Goal: Task Accomplishment & Management: Manage account settings

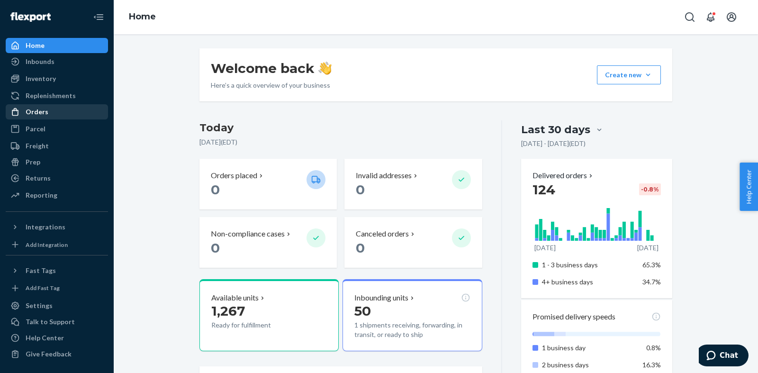
click at [35, 107] on div "Orders" at bounding box center [57, 111] width 100 height 13
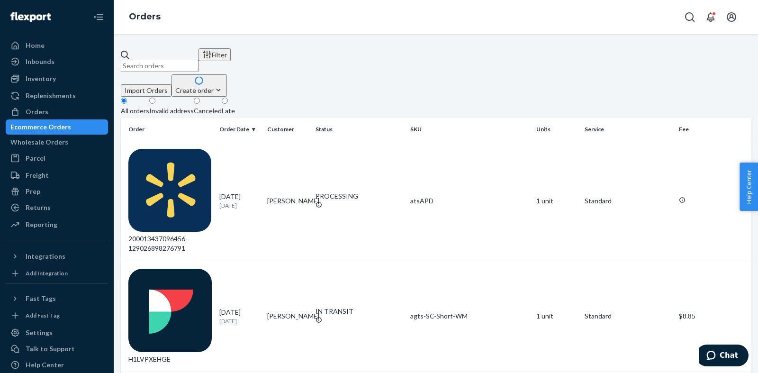
click at [223, 85] on div "Create order" at bounding box center [199, 90] width 48 height 10
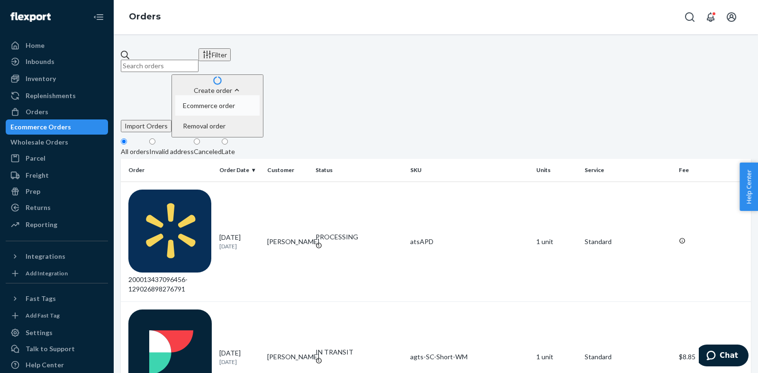
click at [235, 102] on span "Ecommerce order" at bounding box center [209, 105] width 52 height 7
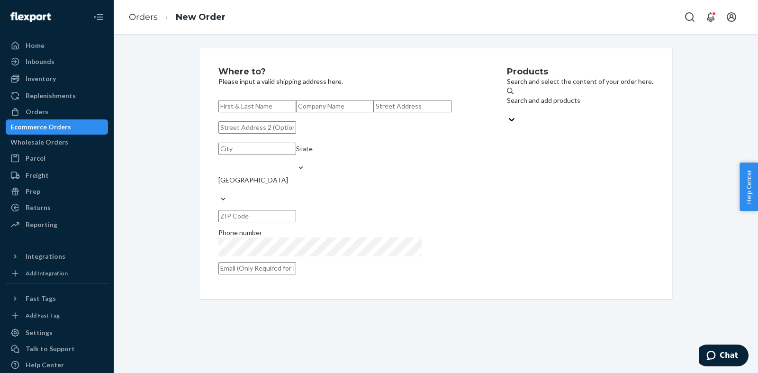
click at [296, 108] on input "text" at bounding box center [257, 106] width 78 height 12
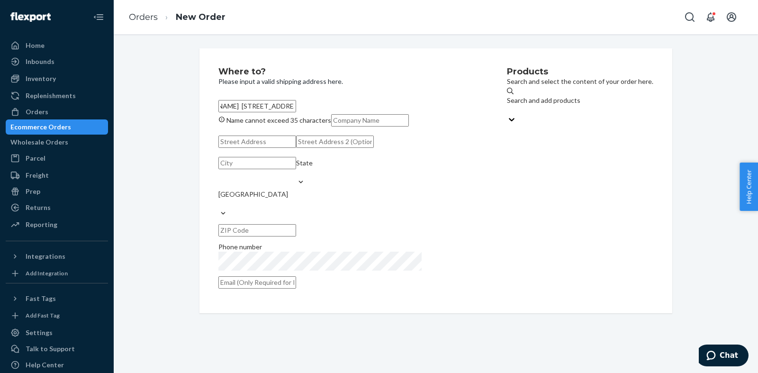
drag, startPoint x: 404, startPoint y: 107, endPoint x: 380, endPoint y: 107, distance: 23.2
click at [296, 107] on input "[PERSON_NAME] [STREET_ADDRESS]" at bounding box center [257, 106] width 78 height 12
type input "[PERSON_NAME] [STREET_ADDRESS]"
click at [296, 236] on input "text" at bounding box center [257, 230] width 78 height 12
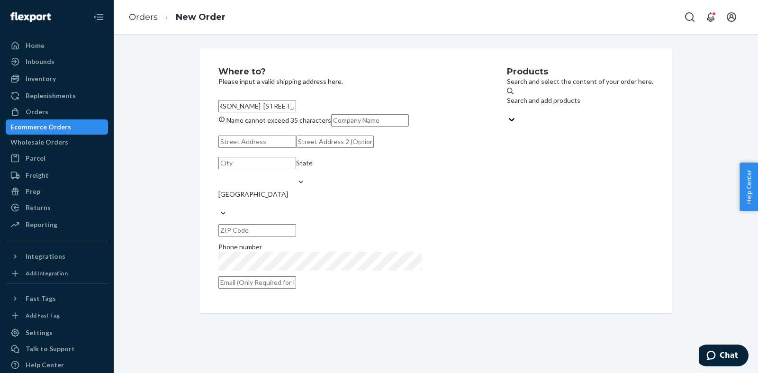
paste input "79701"
type input "79701"
drag, startPoint x: 392, startPoint y: 107, endPoint x: 369, endPoint y: 104, distance: 23.9
click at [296, 104] on input "[PERSON_NAME] [STREET_ADDRESS]" at bounding box center [257, 106] width 78 height 12
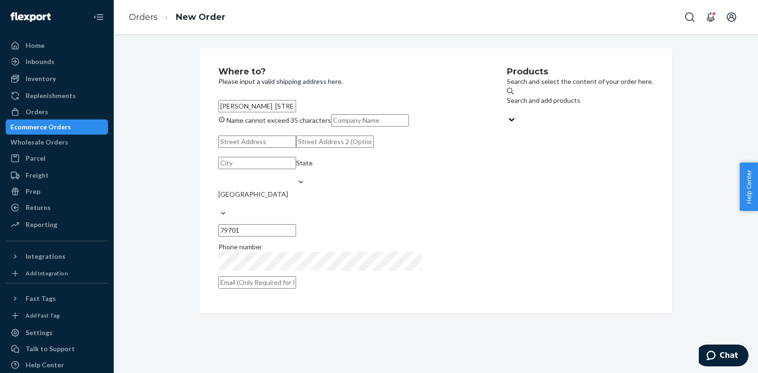
type input "[PERSON_NAME] [STREET_ADDRESS]"
click at [258, 169] on input "text" at bounding box center [257, 163] width 78 height 12
paste input "Midland"
type input "Midland"
click at [313, 177] on div "State" at bounding box center [304, 167] width 17 height 19
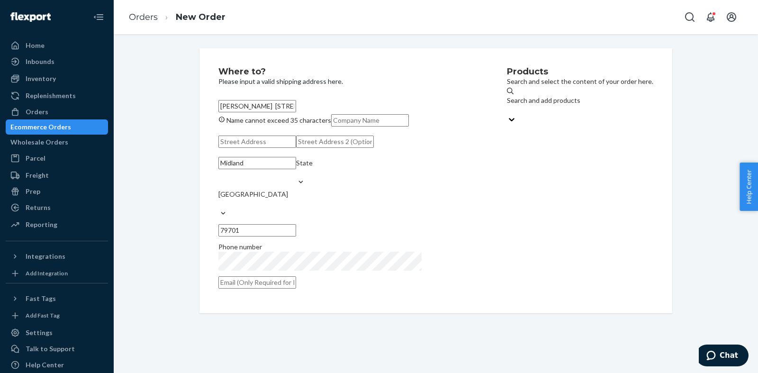
click at [297, 177] on input "State" at bounding box center [296, 172] width 1 height 9
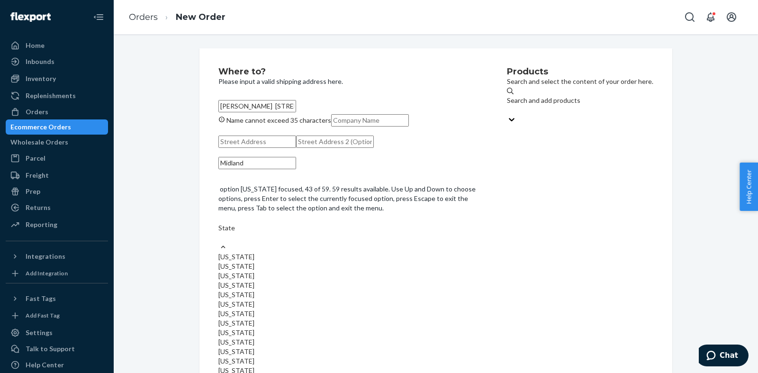
scroll to position [822, 0]
click at [219, 242] on input "option [US_STATE] focused, 48 of 59. 59 results available. Use Up and Down to c…" at bounding box center [218, 237] width 1 height 9
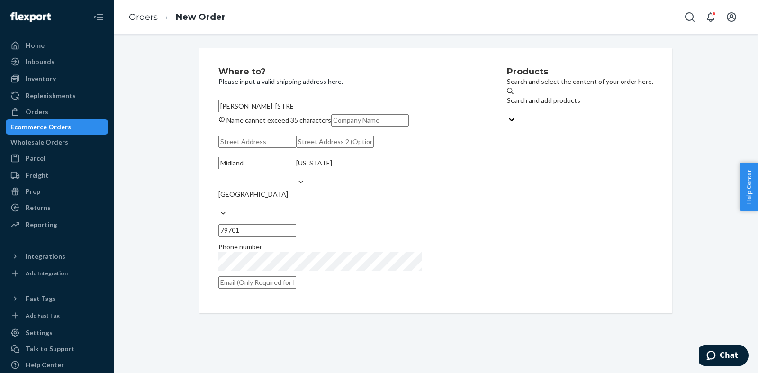
drag, startPoint x: 390, startPoint y: 105, endPoint x: 383, endPoint y: 105, distance: 7.1
click at [296, 105] on input "[PERSON_NAME] [STREET_ADDRESS]" at bounding box center [257, 106] width 78 height 12
drag, startPoint x: 380, startPoint y: 106, endPoint x: 285, endPoint y: 106, distance: 95.2
click at [285, 106] on input "[PERSON_NAME] [STREET_ADDRESS]" at bounding box center [257, 106] width 78 height 12
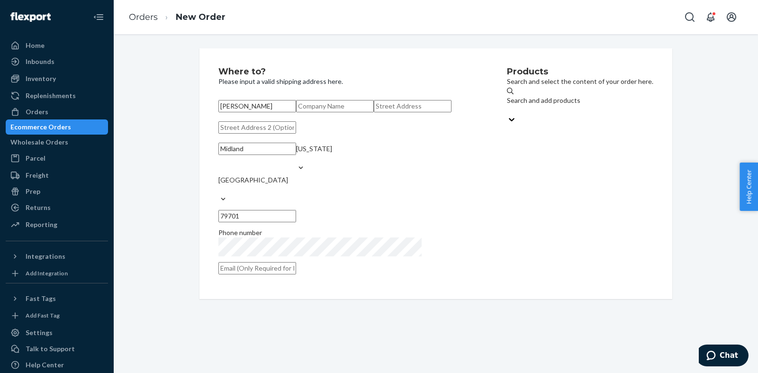
type input "[PERSON_NAME]"
click at [374, 112] on input "text" at bounding box center [413, 106] width 78 height 12
paste input "[STREET_ADDRESS]"
click at [507, 259] on div "Products Search and select the content of your order here. Search and add produ…" at bounding box center [580, 173] width 146 height 213
click at [507, 237] on div "Products Search and select the content of your order here. Search and add produ…" at bounding box center [580, 173] width 146 height 213
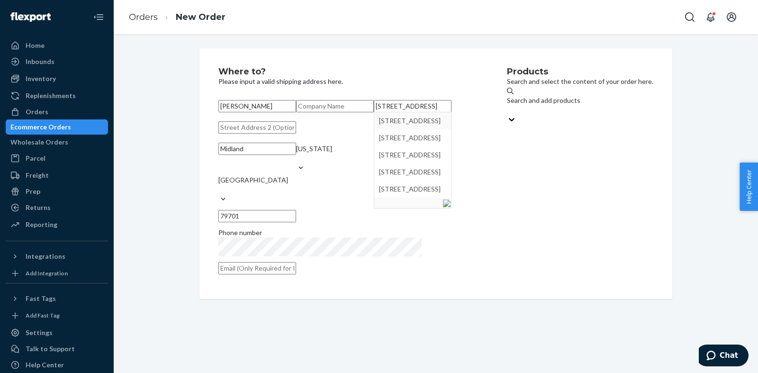
click at [177, 142] on div "Where to? Please input a valid shipping address here. [PERSON_NAME] [STREET_ADD…" at bounding box center [436, 173] width 630 height 251
click at [290, 106] on input "[PERSON_NAME]" at bounding box center [257, 106] width 78 height 12
click at [507, 280] on div "Products Search and select the content of your order here. Search and add produ…" at bounding box center [580, 173] width 146 height 213
click at [139, 223] on div "Where to? Please input a valid shipping address here. [PERSON_NAME] [STREET_ADD…" at bounding box center [436, 173] width 630 height 251
click at [374, 112] on input "[STREET_ADDRESS]" at bounding box center [413, 106] width 78 height 12
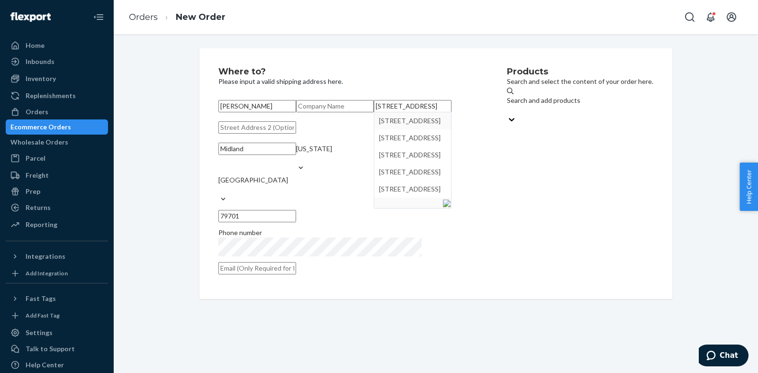
click at [374, 112] on input "[STREET_ADDRESS]" at bounding box center [413, 106] width 78 height 12
type input "[STREET_ADDRESS]"
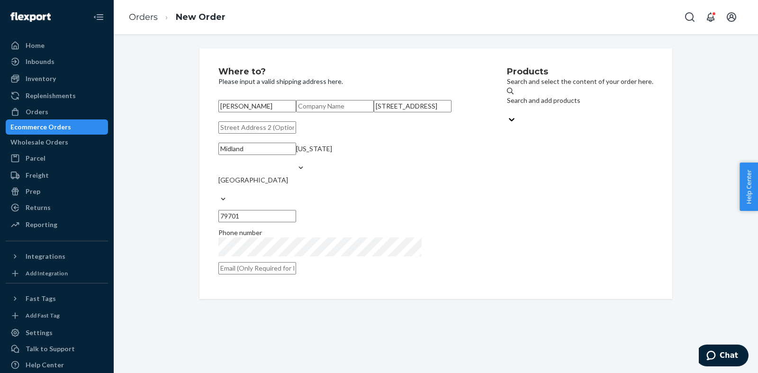
click at [589, 208] on div "Products Search and select the content of your order here. Search and add produ…" at bounding box center [580, 173] width 146 height 213
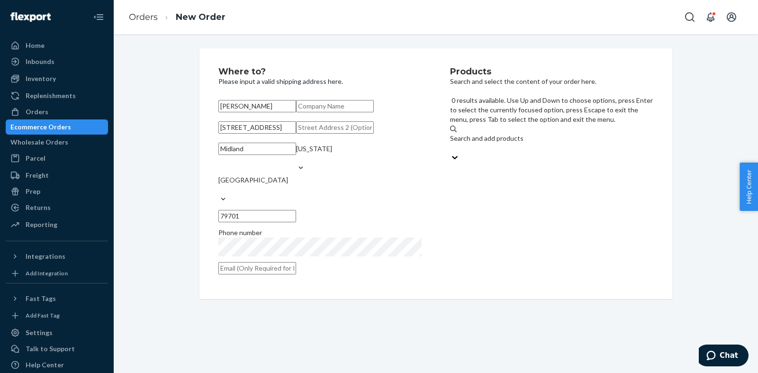
click at [496, 134] on div "Search and add products" at bounding box center [551, 138] width 203 height 9
click at [451, 143] on input "0 results available. Use Up and Down to choose options, press Enter to select t…" at bounding box center [450, 147] width 1 height 9
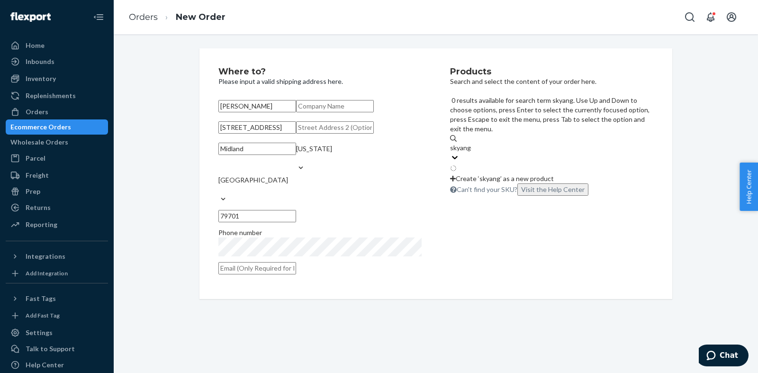
type input "skyangel"
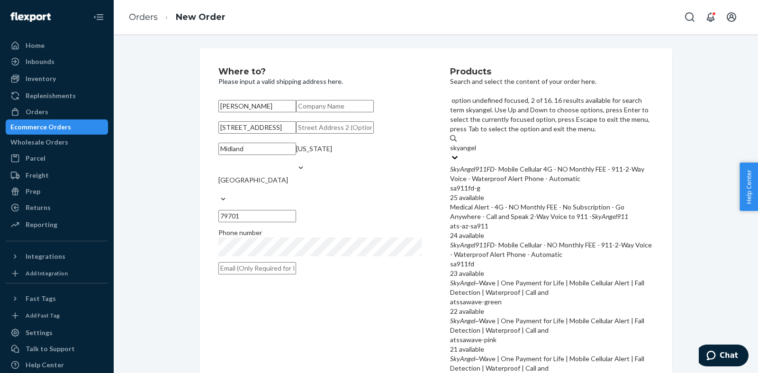
click at [534, 202] on div "Medical Alert - 4G - NO Monthly FEE - No Subscription - Go Anywhere - Call and …" at bounding box center [551, 211] width 203 height 19
click at [477, 153] on input "skyangel" at bounding box center [463, 147] width 27 height 9
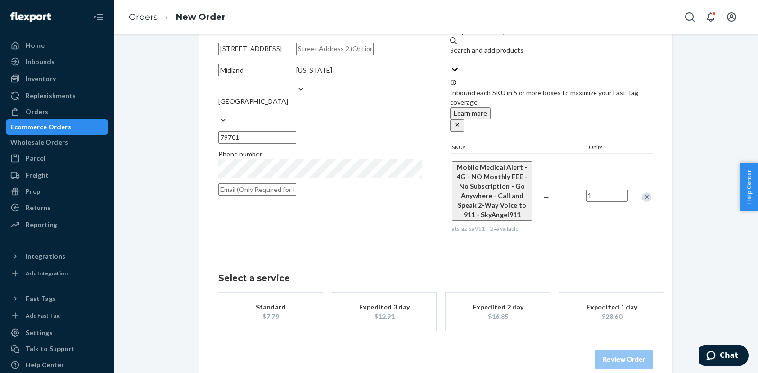
scroll to position [97, 0]
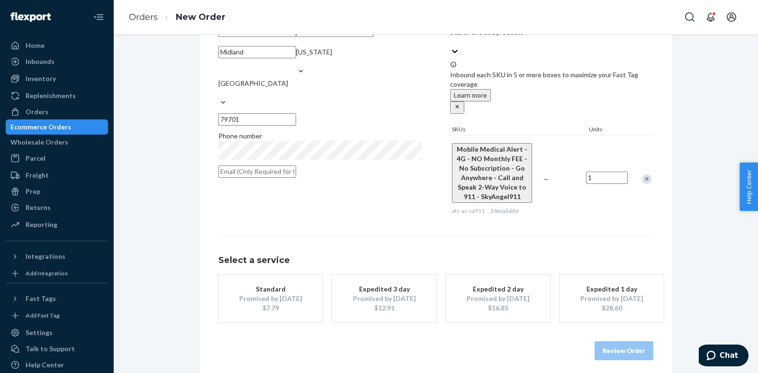
click at [273, 290] on div "Standard" at bounding box center [271, 288] width 76 height 9
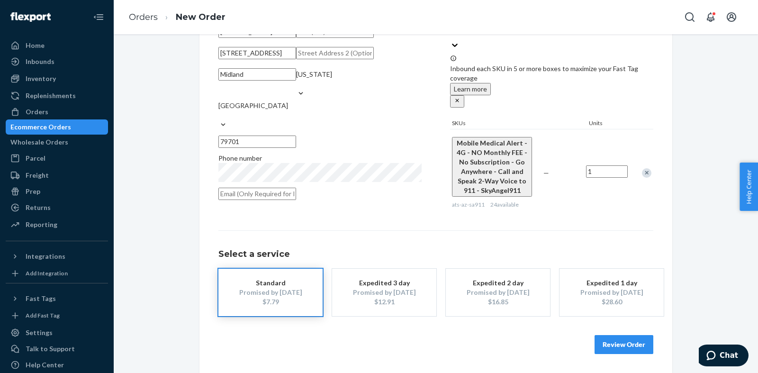
click at [622, 352] on button "Review Order" at bounding box center [624, 344] width 59 height 19
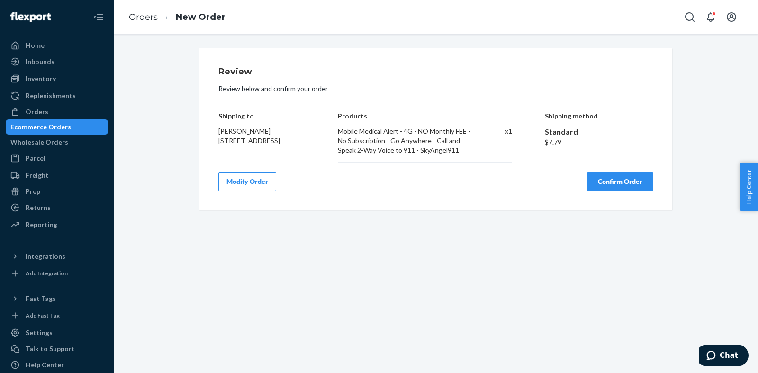
scroll to position [0, 0]
click at [612, 170] on div "Review Review below and confirm your order Shipping to [PERSON_NAME] [STREET_AD…" at bounding box center [435, 129] width 435 height 124
click at [614, 180] on button "Confirm Order" at bounding box center [620, 181] width 66 height 19
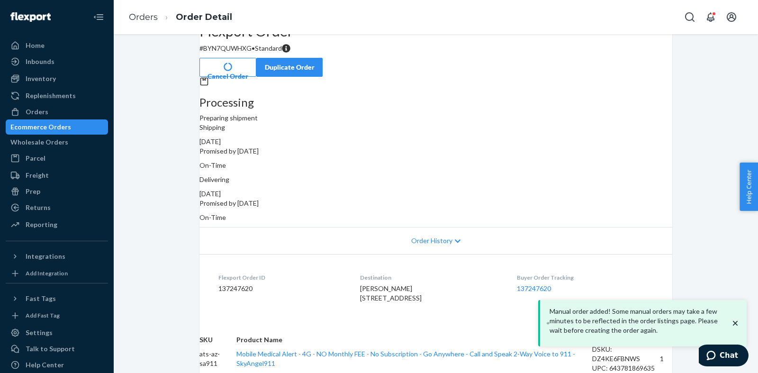
scroll to position [48, 0]
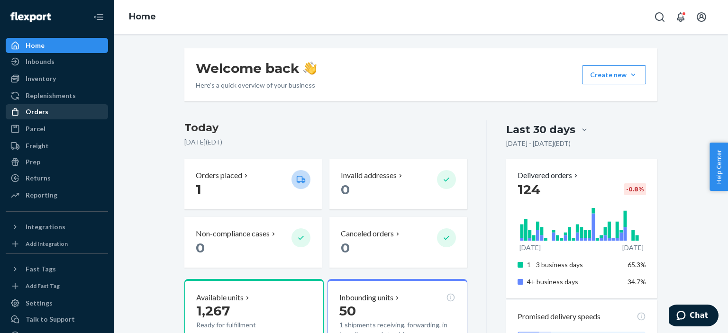
click at [46, 109] on div "Orders" at bounding box center [57, 111] width 100 height 13
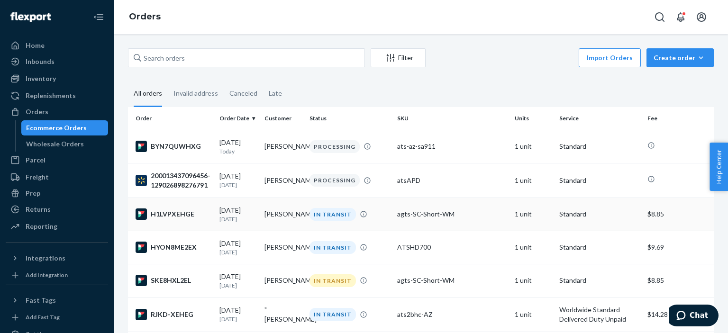
click at [297, 206] on td "[PERSON_NAME]" at bounding box center [283, 214] width 45 height 33
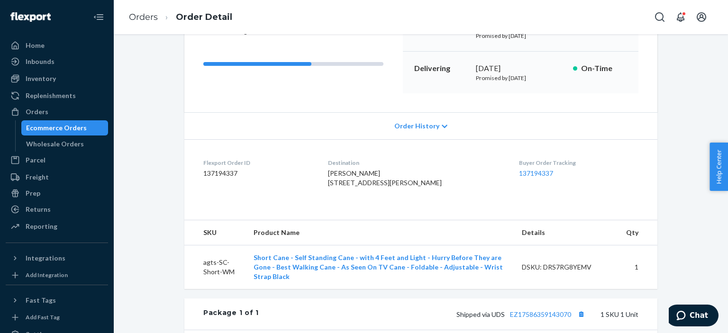
scroll to position [143, 0]
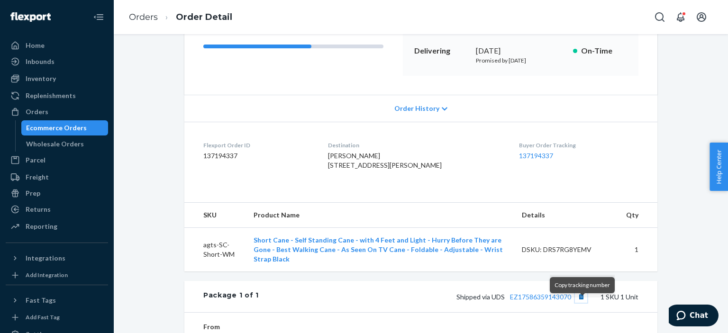
click at [579, 303] on button "Copy tracking number" at bounding box center [581, 296] width 12 height 12
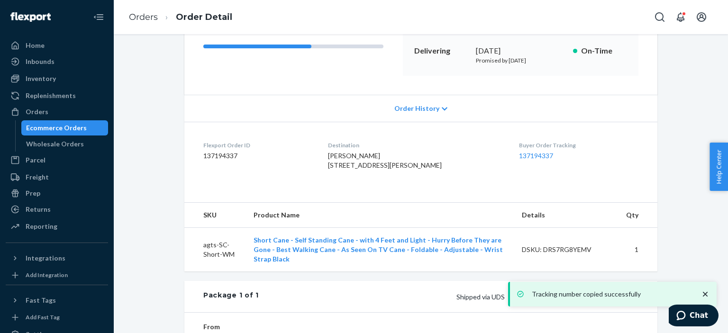
click at [44, 125] on div "Ecommerce Orders" at bounding box center [56, 127] width 61 height 9
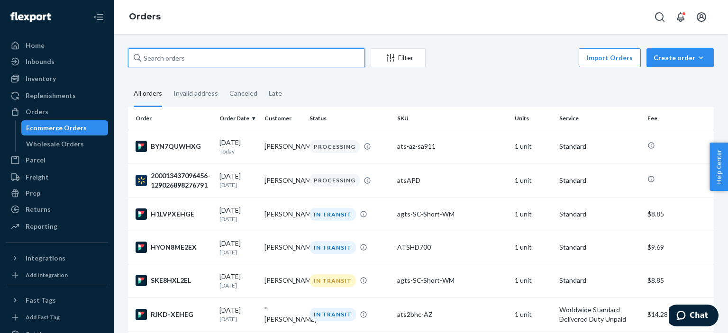
click at [177, 54] on input "text" at bounding box center [246, 57] width 237 height 19
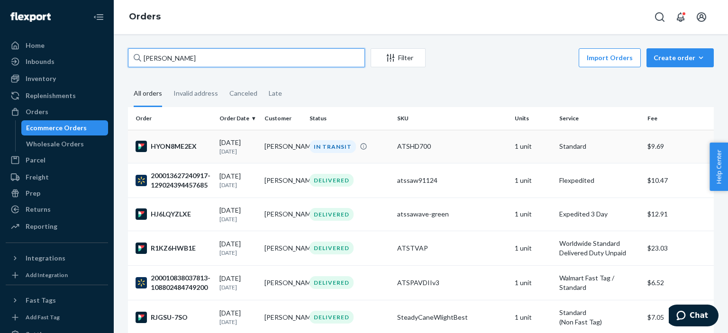
type input "christopher"
click at [266, 156] on td "[PERSON_NAME]" at bounding box center [283, 146] width 45 height 33
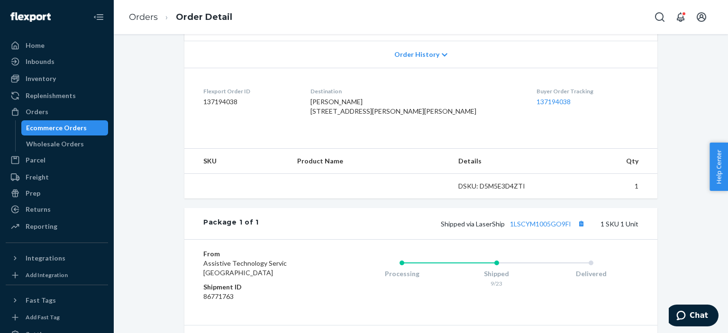
scroll to position [239, 0]
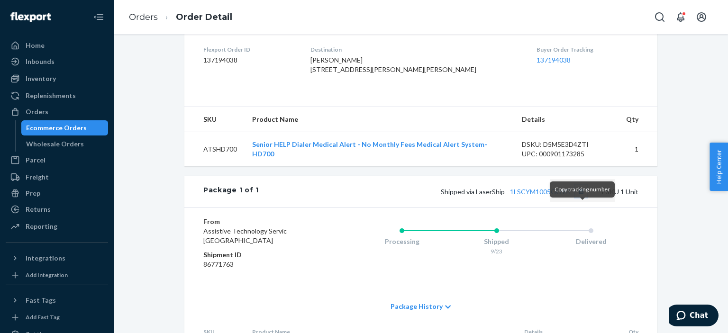
click at [581, 198] on button "Copy tracking number" at bounding box center [581, 191] width 12 height 12
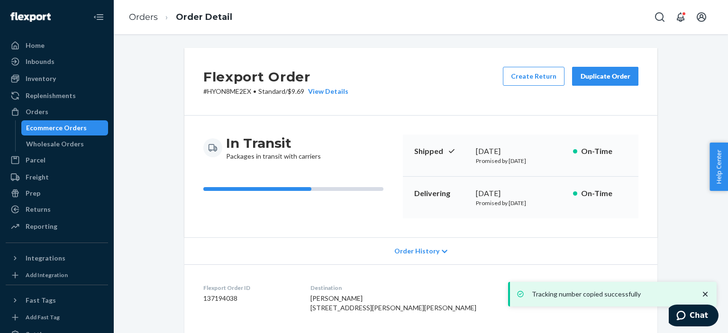
scroll to position [0, 0]
click at [150, 11] on li "Orders" at bounding box center [143, 17] width 29 height 12
click at [150, 12] on link "Orders" at bounding box center [143, 17] width 29 height 10
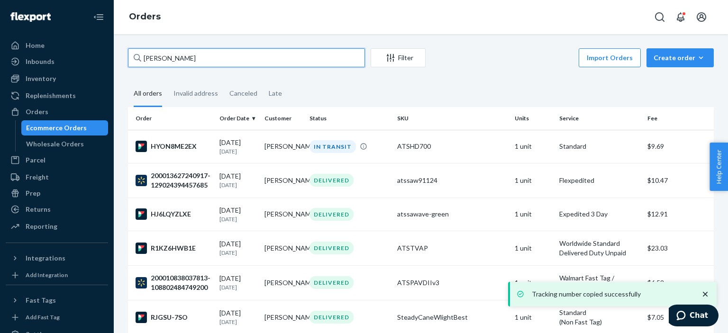
click at [194, 60] on input "christopher" at bounding box center [246, 57] width 237 height 19
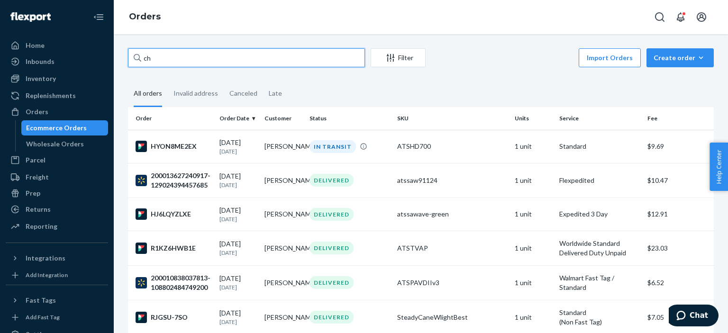
type input "c"
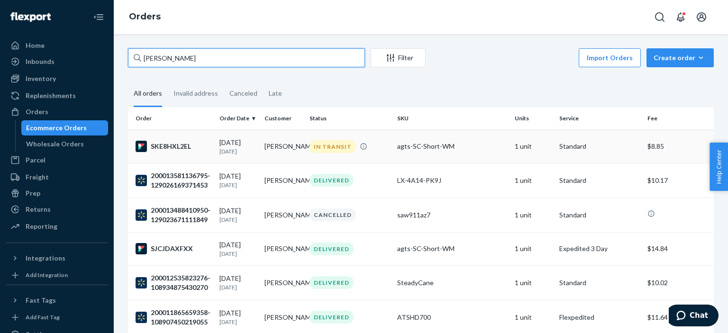
type input "greg"
click at [274, 142] on td "[PERSON_NAME]" at bounding box center [283, 146] width 45 height 33
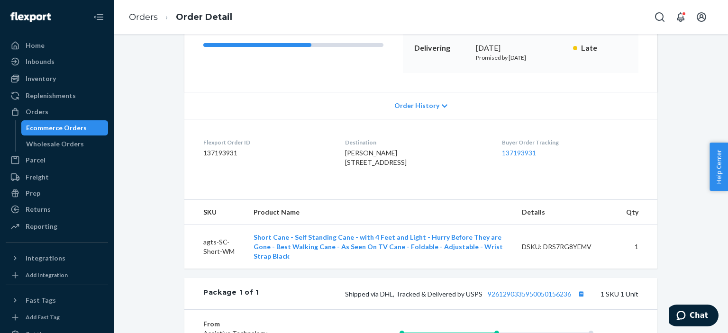
scroll to position [143, 0]
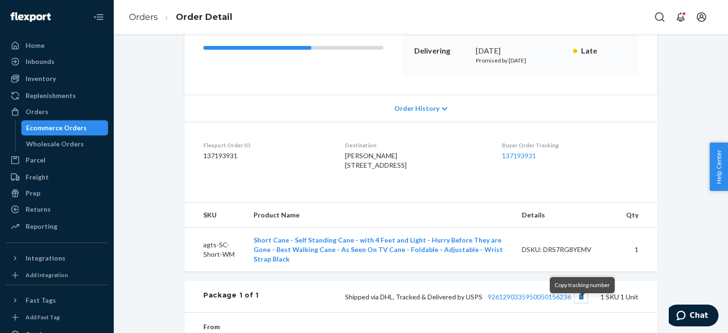
click at [583, 303] on button "Copy tracking number" at bounding box center [581, 296] width 12 height 12
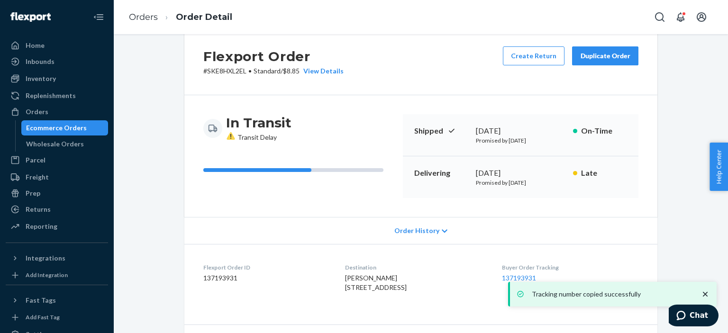
scroll to position [0, 0]
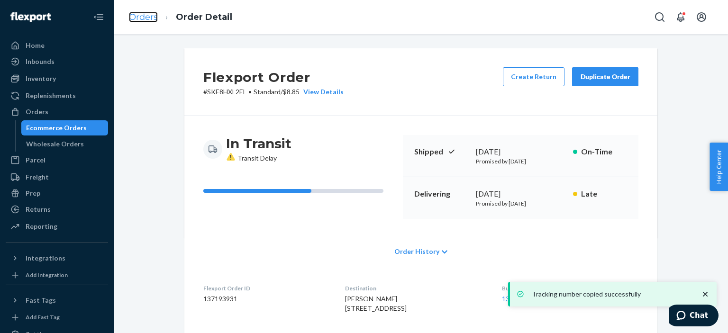
click at [154, 17] on link "Orders" at bounding box center [143, 17] width 29 height 10
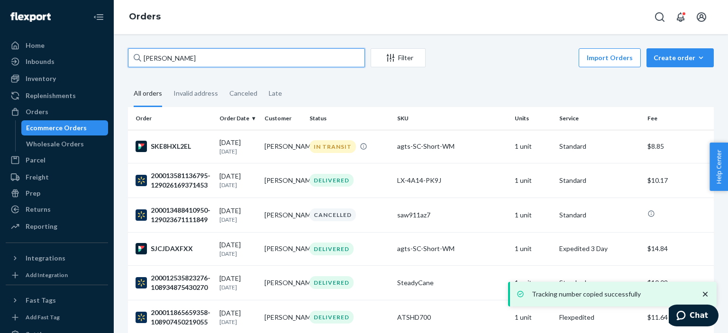
click at [202, 58] on input "greg" at bounding box center [246, 57] width 237 height 19
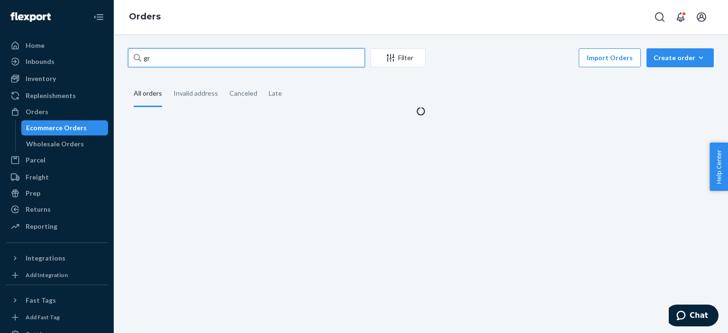
type input "g"
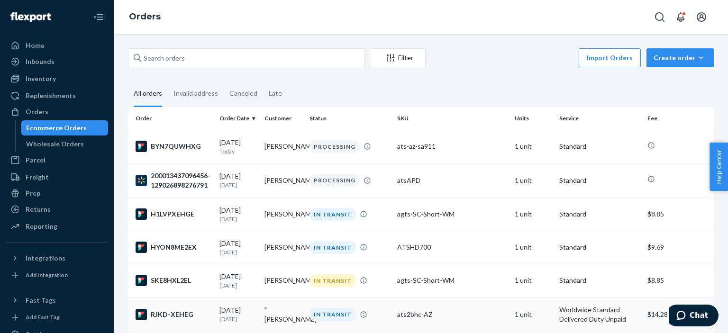
click at [280, 327] on td ""[PERSON_NAME]" at bounding box center [283, 315] width 45 height 35
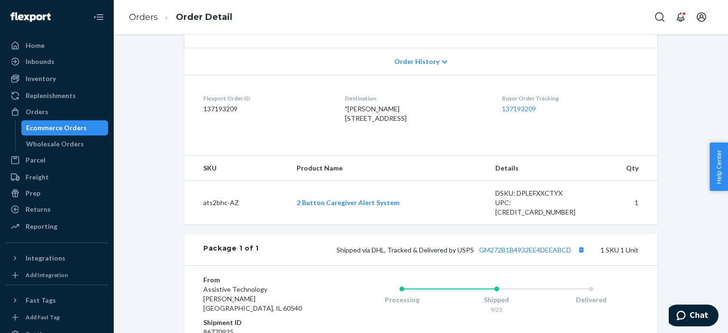
scroll to position [191, 0]
click at [582, 255] on button "Copy tracking number" at bounding box center [581, 249] width 12 height 12
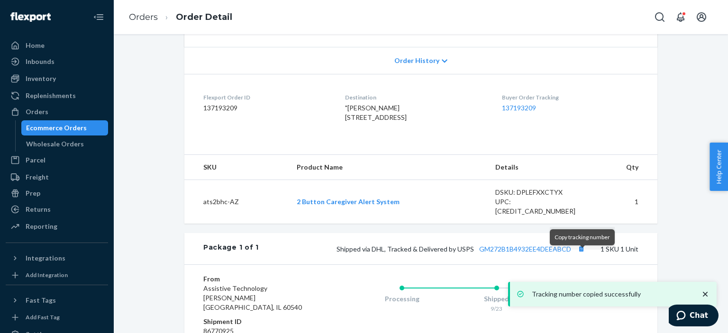
click at [583, 264] on div "Package 1 of 1 Shipped via DHL, Tracked & Delivered by USPS GM272B1B4932EE4DEEA…" at bounding box center [420, 248] width 473 height 31
click at [582, 255] on button "Copy tracking number" at bounding box center [581, 249] width 12 height 12
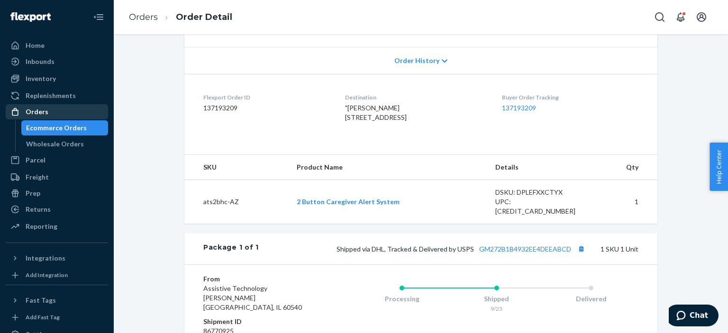
click at [40, 108] on div "Orders" at bounding box center [37, 111] width 23 height 9
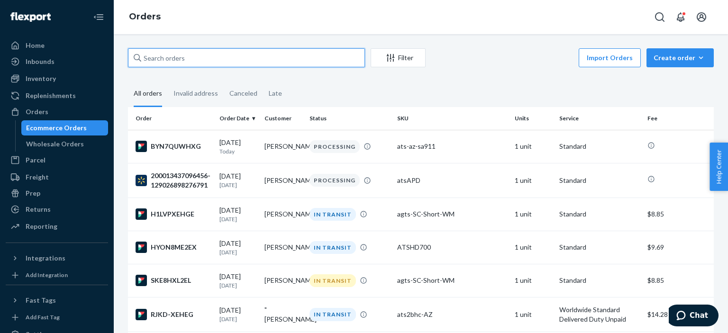
click at [212, 59] on input "text" at bounding box center [246, 57] width 237 height 19
click at [189, 58] on input "text" at bounding box center [246, 57] width 237 height 19
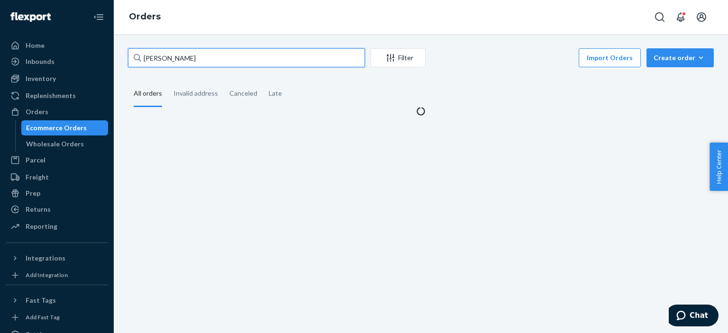
type input "sandra"
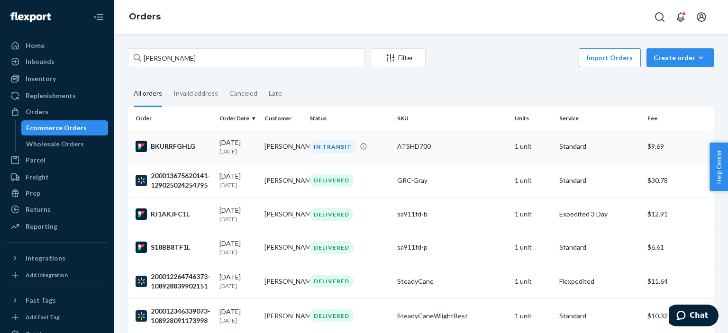
click at [286, 143] on td "[PERSON_NAME]" at bounding box center [283, 146] width 45 height 33
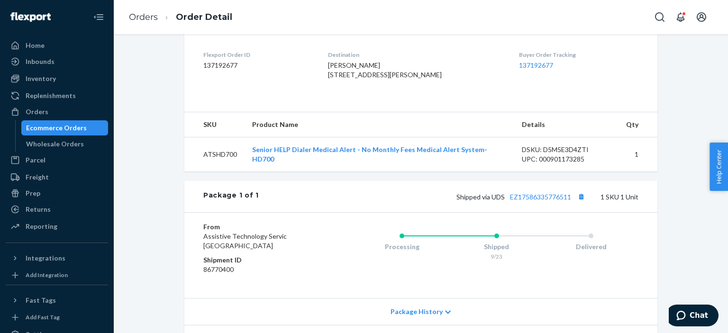
scroll to position [239, 0]
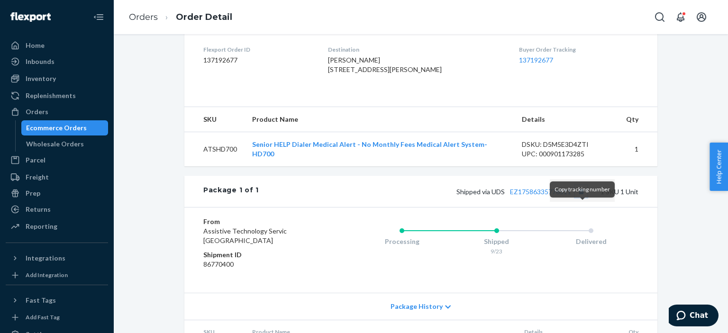
click at [581, 198] on button "Copy tracking number" at bounding box center [581, 191] width 12 height 12
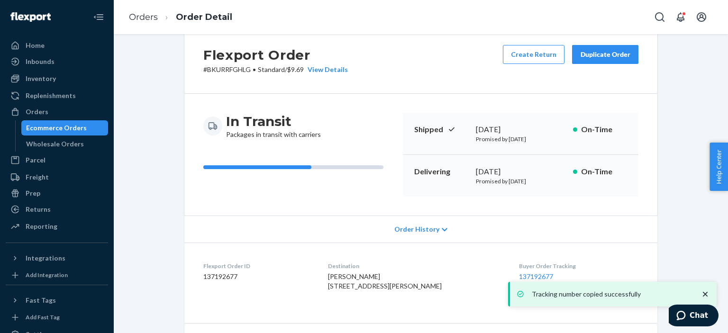
scroll to position [0, 0]
